Goal: Navigation & Orientation: Understand site structure

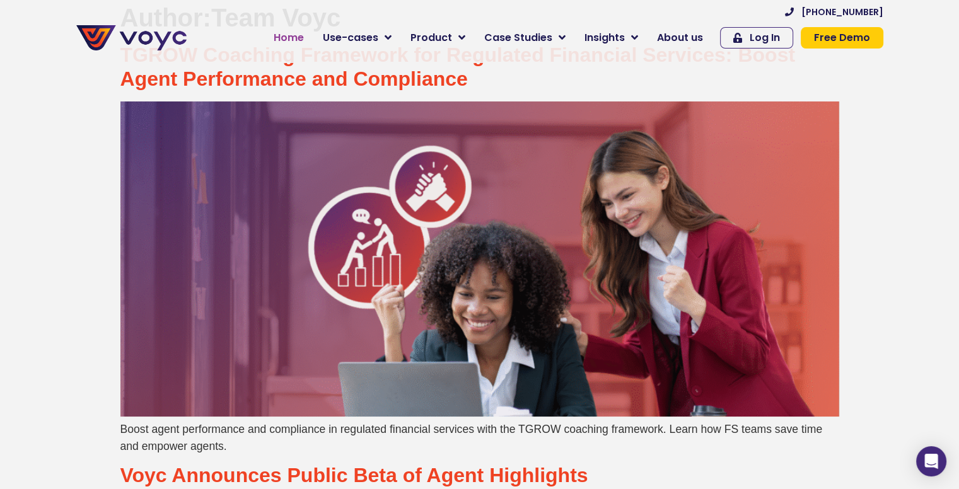
click at [296, 39] on span "Home" at bounding box center [289, 37] width 30 height 15
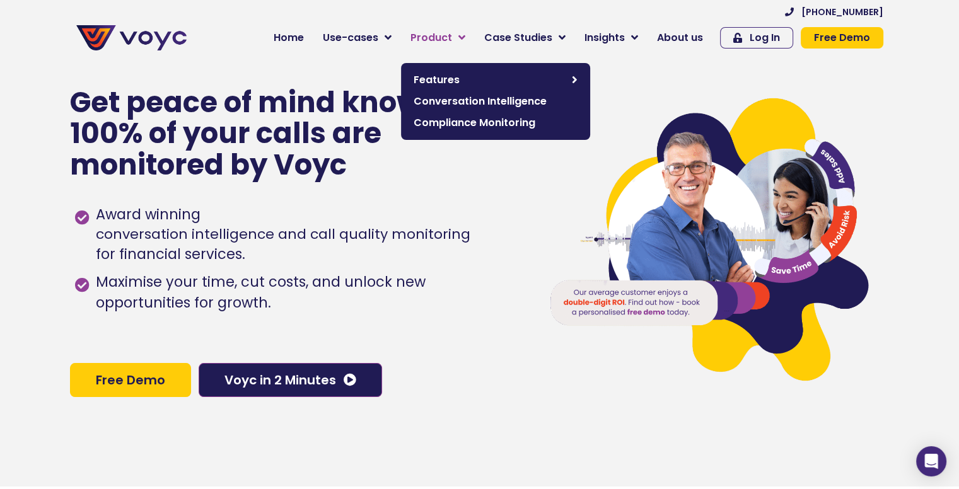
click at [432, 35] on span "Product" at bounding box center [431, 37] width 42 height 15
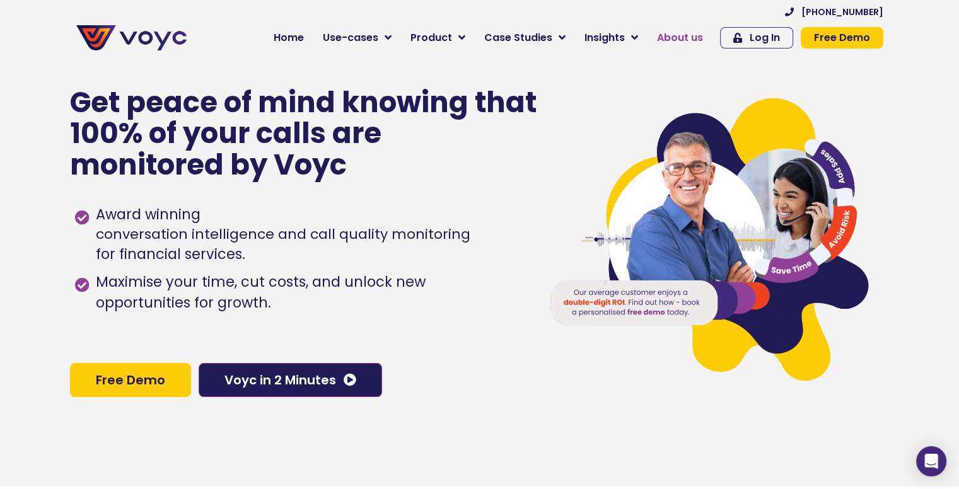
click at [673, 36] on span "About us" at bounding box center [680, 37] width 46 height 15
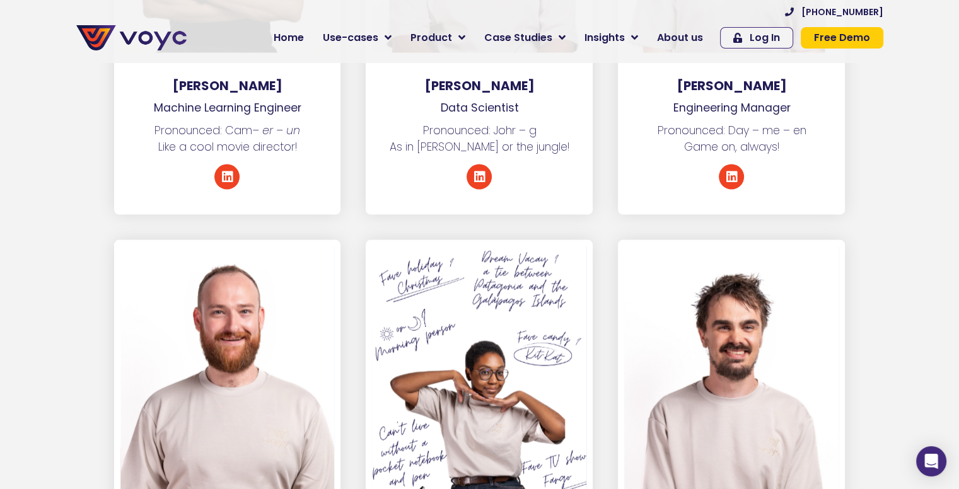
scroll to position [2774, 0]
